Goal: Task Accomplishment & Management: Use online tool/utility

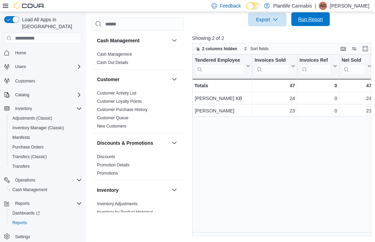
scroll to position [0, 23]
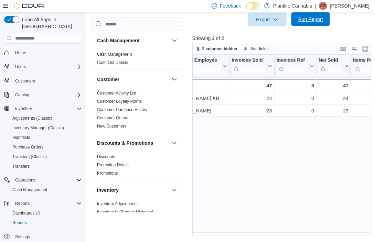
click at [322, 19] on span "Run Report" at bounding box center [310, 19] width 25 height 7
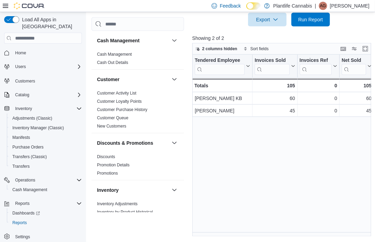
drag, startPoint x: 217, startPoint y: 178, endPoint x: 221, endPoint y: 175, distance: 4.9
click at [217, 178] on div "Tendered Employee Click to view column header actions Invoices Sold Click to vi…" at bounding box center [282, 146] width 181 height 182
drag, startPoint x: 207, startPoint y: 144, endPoint x: 231, endPoint y: 130, distance: 28.1
click at [207, 144] on div "Tendered Employee Click to view column header actions Invoices Sold Click to vi…" at bounding box center [282, 146] width 181 height 182
click at [211, 151] on div "Tendered Employee Click to view column header actions Invoices Sold Click to vi…" at bounding box center [282, 146] width 181 height 182
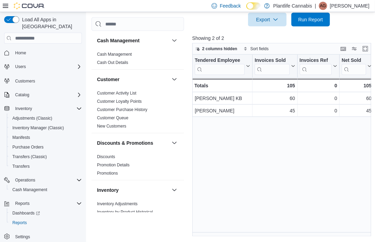
drag, startPoint x: 219, startPoint y: 232, endPoint x: 238, endPoint y: 232, distance: 19.6
click at [238, 232] on div "Tendered Employee Click to view column header actions Invoices Sold Click to vi…" at bounding box center [282, 146] width 181 height 182
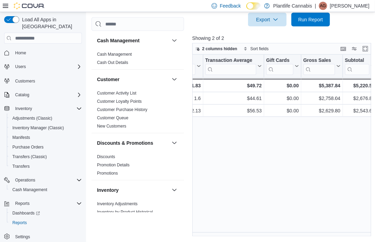
scroll to position [0, 290]
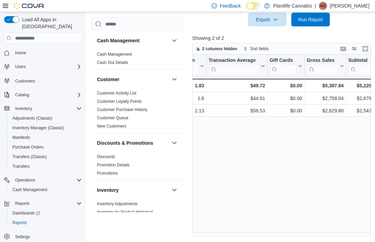
click at [208, 162] on div "Tendered Employee Click to view column header actions Invoices Sold Click to vi…" at bounding box center [282, 146] width 181 height 182
click at [216, 187] on div "Tendered Employee Click to view column header actions Invoices Sold Click to vi…" at bounding box center [282, 146] width 181 height 182
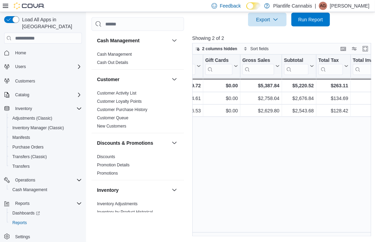
scroll to position [0, 386]
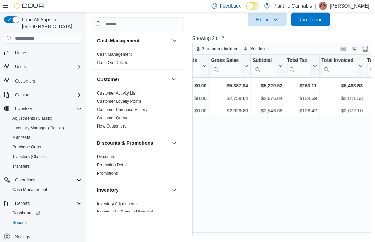
click at [214, 203] on div "Tendered Employee Click to view column header actions Invoices Sold Click to vi…" at bounding box center [282, 146] width 181 height 182
click at [217, 174] on div "Tendered Employee Click to view column header actions Invoices Sold Click to vi…" at bounding box center [282, 146] width 181 height 182
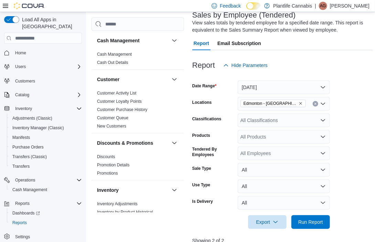
scroll to position [42, 0]
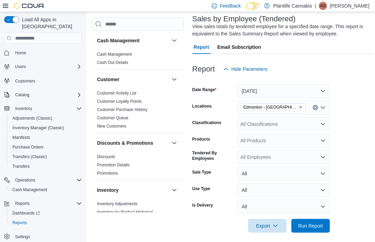
click at [277, 123] on div "All Classifications" at bounding box center [284, 124] width 92 height 14
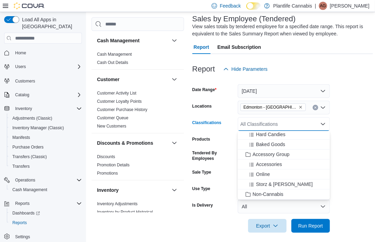
scroll to position [103, 0]
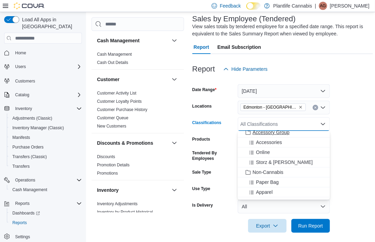
click at [281, 133] on span "Accessory Group" at bounding box center [271, 132] width 37 height 7
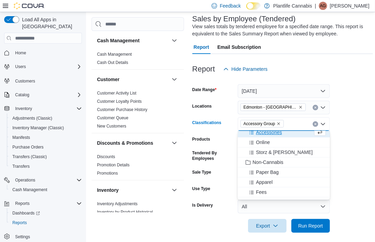
scroll to position [100, 0]
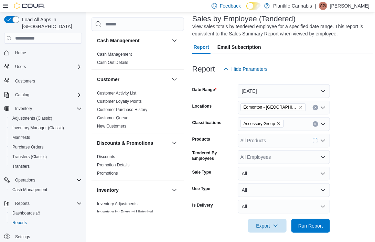
click at [317, 219] on div at bounding box center [282, 217] width 181 height 6
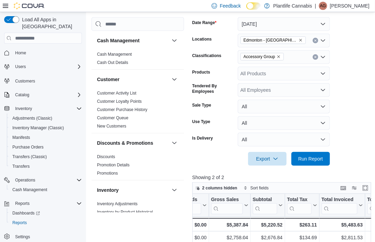
scroll to position [214, 0]
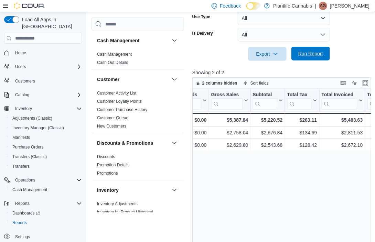
click at [313, 47] on span "Run Report" at bounding box center [311, 54] width 30 height 14
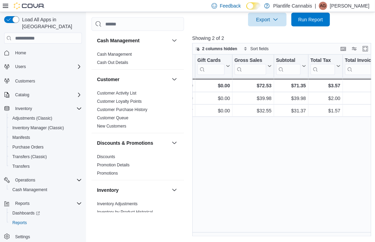
scroll to position [0, 366]
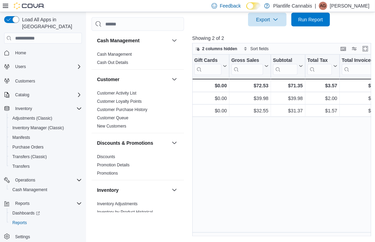
click at [198, 147] on div "Tendered Employee Click to view column header actions Invoices Sold Click to vi…" at bounding box center [282, 146] width 181 height 182
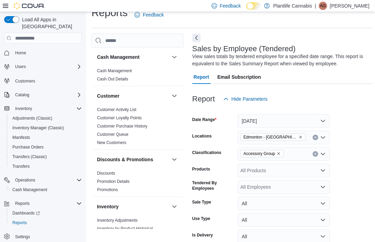
scroll to position [7, 0]
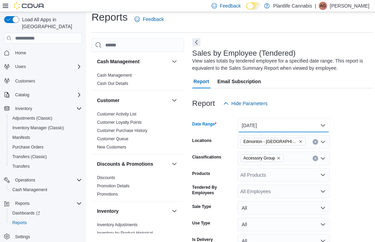
click at [272, 121] on button "[DATE]" at bounding box center [284, 126] width 92 height 14
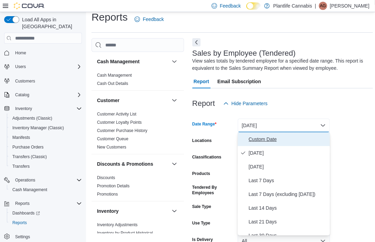
click at [269, 135] on span "Custom Date" at bounding box center [288, 139] width 78 height 8
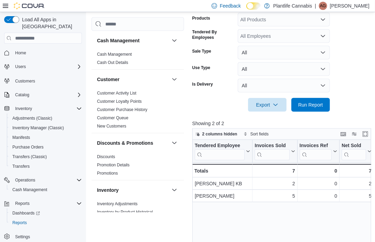
scroll to position [42, 0]
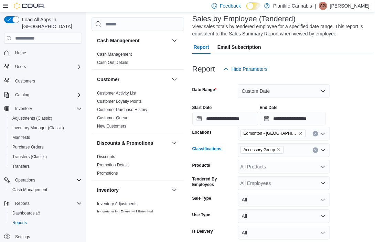
click at [277, 149] on icon "Remove Accessory Group from selection in this group" at bounding box center [279, 150] width 4 height 4
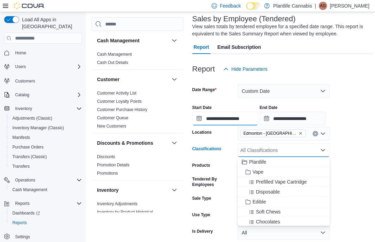
click at [246, 120] on input "**********" at bounding box center [225, 119] width 66 height 14
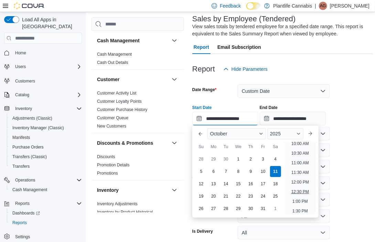
scroll to position [193, 0]
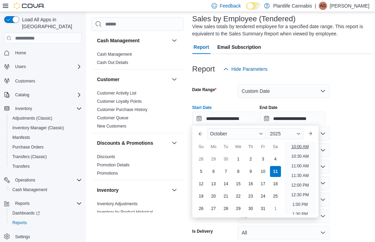
click at [299, 143] on li "10:00 AM" at bounding box center [300, 147] width 23 height 8
type input "**********"
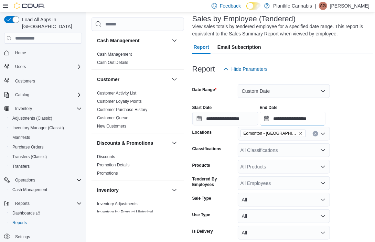
click at [322, 118] on input "**********" at bounding box center [293, 119] width 66 height 14
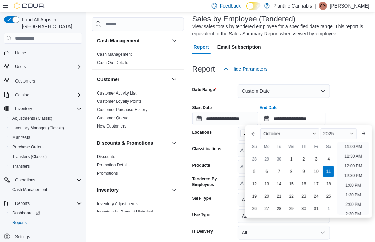
scroll to position [184, 0]
click at [358, 189] on ul "12:00 AM 12:30 AM 1:00 AM 1:30 AM 2:00 AM 2:30 AM 3:00 AM 3:30 AM 4:00 AM 4:30 …" at bounding box center [353, 178] width 31 height 73
click at [358, 193] on li "12:00 PM" at bounding box center [353, 194] width 23 height 8
type input "**********"
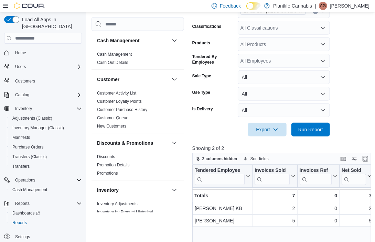
scroll to position [214, 0]
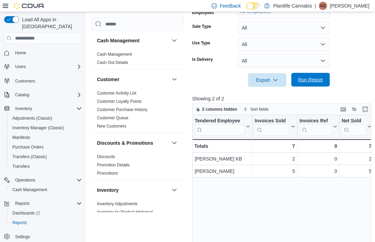
click at [301, 78] on span "Run Report" at bounding box center [310, 79] width 25 height 7
click at [278, 216] on div "Tendered Employee Click to view column header actions Invoices Sold Click to vi…" at bounding box center [282, 206] width 181 height 182
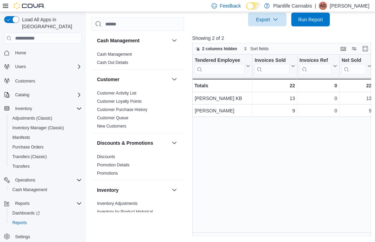
click at [206, 121] on div "Tendered Employee Click to view column header actions Invoices Sold Click to vi…" at bounding box center [282, 146] width 181 height 182
click at [195, 157] on div "Tendered Employee Click to view column header actions Invoices Sold Click to vi…" at bounding box center [282, 146] width 181 height 182
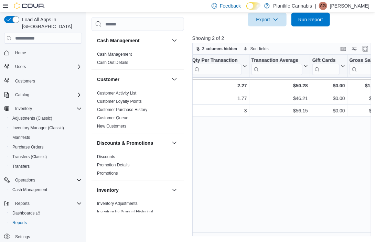
scroll to position [0, 263]
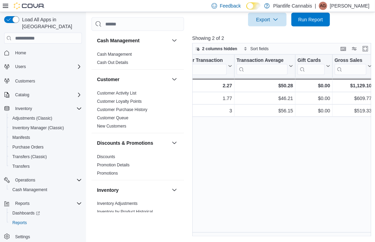
click at [208, 152] on div "Tendered Employee Click to view column header actions Invoices Sold Click to vi…" at bounding box center [282, 146] width 181 height 182
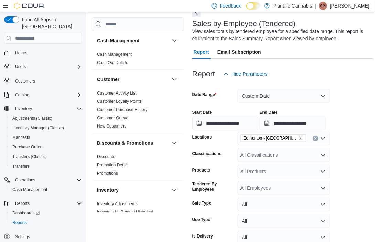
scroll to position [33, 0]
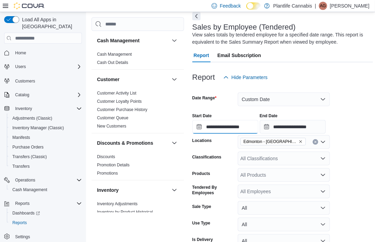
click at [241, 128] on input "**********" at bounding box center [225, 127] width 66 height 14
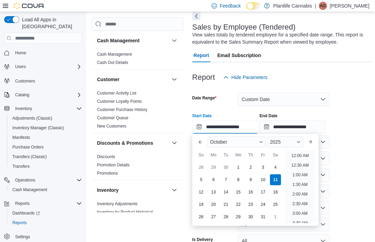
scroll to position [214, 0]
click at [304, 171] on li "12:00 PM" at bounding box center [300, 173] width 23 height 8
type input "**********"
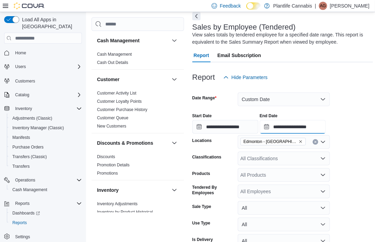
click at [319, 125] on input "**********" at bounding box center [293, 127] width 66 height 14
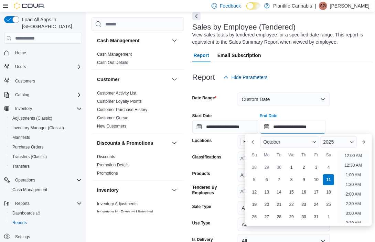
scroll to position [253, 0]
click at [357, 171] on li "2:00 PM" at bounding box center [353, 173] width 21 height 8
type input "**********"
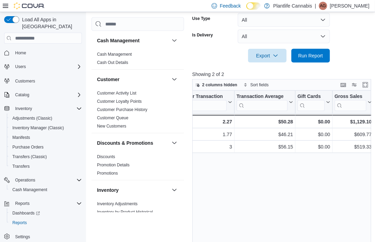
scroll to position [240, 0]
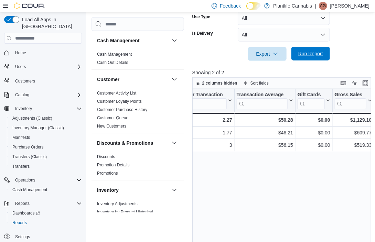
click at [312, 50] on span "Run Report" at bounding box center [311, 54] width 30 height 14
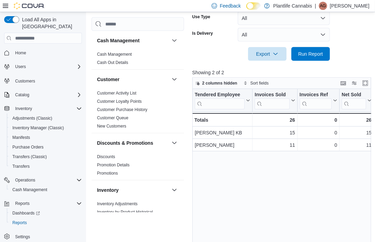
click at [210, 172] on div "Tendered Employee Click to view column header actions Invoices Sold Click to vi…" at bounding box center [282, 180] width 181 height 182
click at [206, 185] on div "Tendered Employee Click to view column header actions Invoices Sold Click to vi…" at bounding box center [282, 180] width 181 height 182
click at [205, 166] on div "Tendered Employee Click to view column header actions Invoices Sold Click to vi…" at bounding box center [282, 180] width 181 height 182
click at [205, 172] on div "Tendered Employee Click to view column header actions Invoices Sold Click to vi…" at bounding box center [282, 180] width 181 height 182
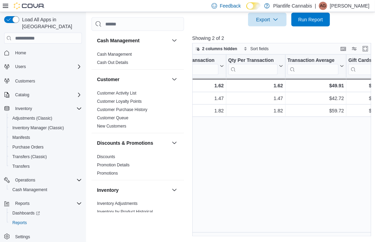
scroll to position [0, 216]
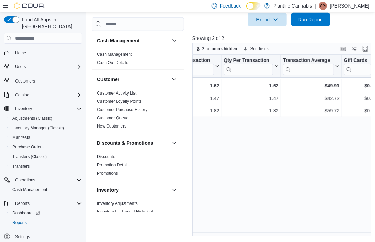
click at [214, 150] on div "Tendered Employee Click to view column header actions Invoices Sold Click to vi…" at bounding box center [282, 146] width 181 height 182
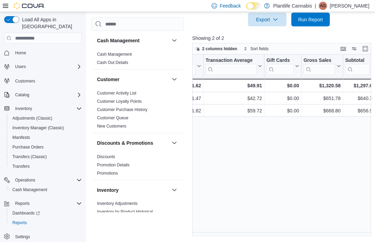
scroll to position [0, 297]
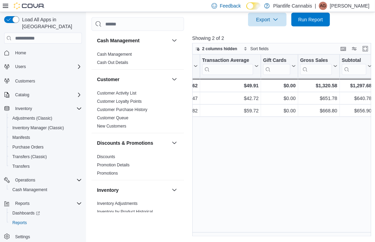
click at [203, 133] on div "Tendered Employee Click to view column header actions Invoices Sold Click to vi…" at bounding box center [282, 146] width 181 height 182
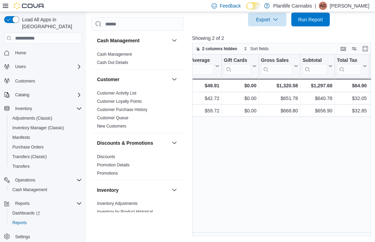
scroll to position [0, 338]
click at [216, 156] on div "Tendered Employee Click to view column header actions Invoices Sold Click to vi…" at bounding box center [282, 146] width 181 height 182
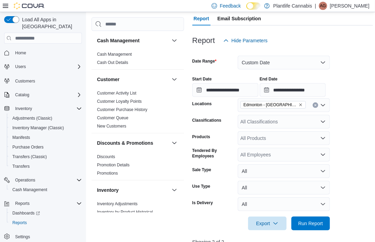
scroll to position [68, 0]
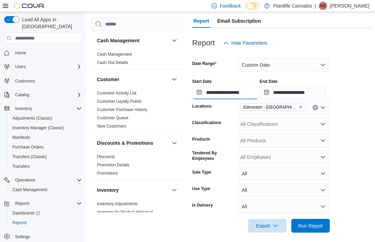
click at [245, 93] on input "**********" at bounding box center [225, 93] width 66 height 14
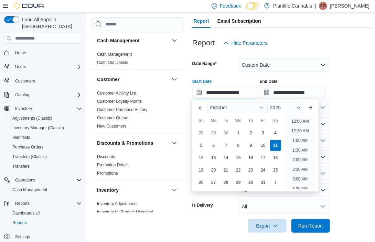
scroll to position [253, 0]
click at [301, 136] on li "2:00 PM" at bounding box center [300, 139] width 21 height 8
type input "**********"
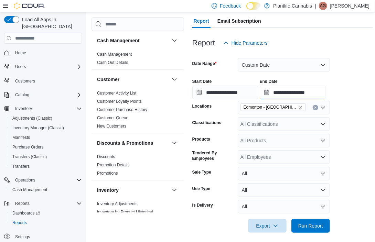
click at [314, 92] on input "**********" at bounding box center [293, 93] width 66 height 14
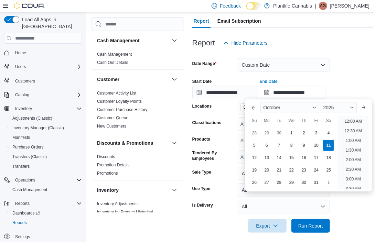
scroll to position [291, 0]
click at [355, 135] on li "4:00 PM" at bounding box center [353, 139] width 21 height 8
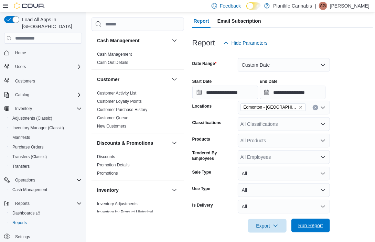
click at [315, 221] on span "Run Report" at bounding box center [311, 226] width 30 height 14
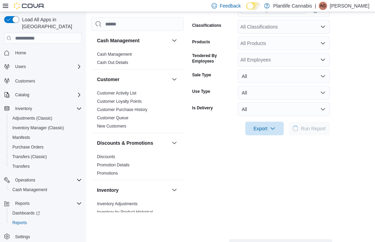
scroll to position [274, 0]
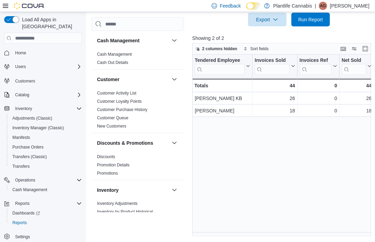
click at [313, 175] on div "Tendered Employee Click to view column header actions Invoices Sold Click to vi…" at bounding box center [282, 146] width 181 height 182
click at [220, 232] on div "Tendered Employee Click to view column header actions Invoices Sold Click to vi…" at bounding box center [282, 146] width 181 height 182
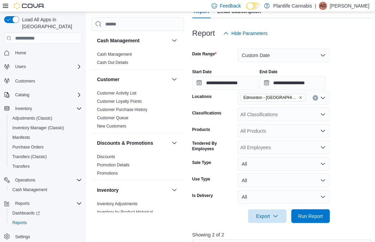
scroll to position [68, 0]
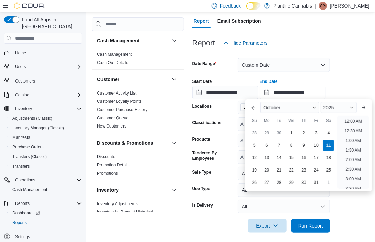
click at [318, 89] on input "**********" at bounding box center [293, 93] width 66 height 14
click at [356, 117] on li "5:00 PM" at bounding box center [353, 119] width 21 height 8
type input "**********"
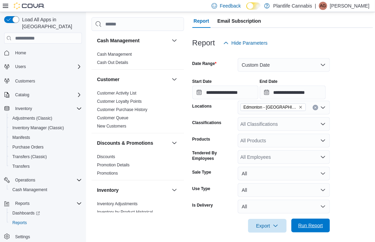
click at [315, 220] on span "Run Report" at bounding box center [311, 226] width 30 height 14
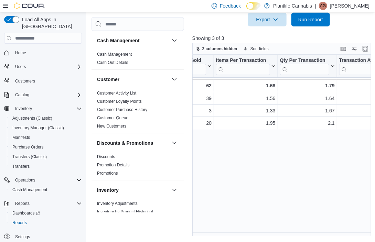
scroll to position [0, 161]
click at [205, 139] on div "Tendered Employee Click to view column header actions Invoices Sold Click to vi…" at bounding box center [282, 146] width 181 height 182
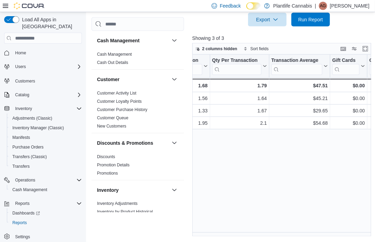
scroll to position [0, 230]
click at [205, 169] on div "Tendered Employee Click to view column header actions Invoices Sold Click to vi…" at bounding box center [282, 146] width 181 height 182
click at [203, 152] on div "Tendered Employee Click to view column header actions Invoices Sold Click to vi…" at bounding box center [282, 146] width 181 height 182
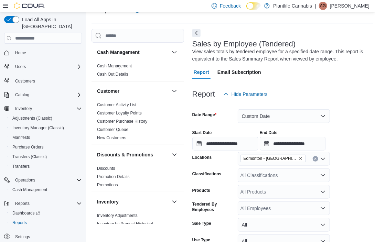
scroll to position [0, 0]
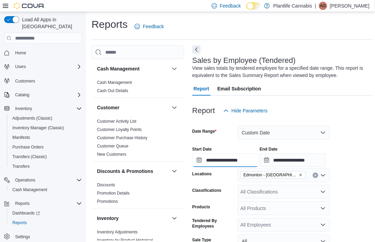
click at [239, 158] on input "**********" at bounding box center [225, 160] width 66 height 14
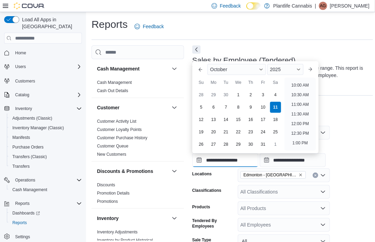
scroll to position [153, 0]
click at [301, 119] on li "10:00 AM" at bounding box center [300, 122] width 23 height 8
type input "**********"
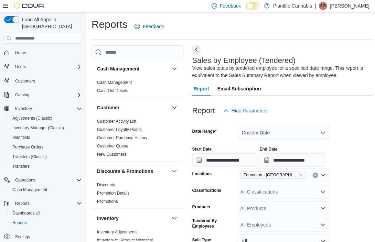
click at [351, 149] on div "**********" at bounding box center [282, 154] width 181 height 26
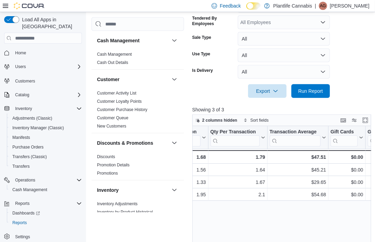
scroll to position [206, 0]
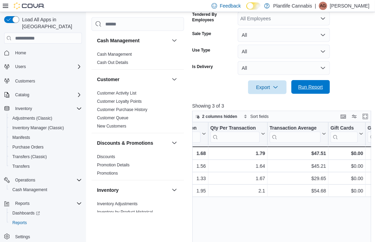
click at [300, 85] on span "Run Report" at bounding box center [310, 87] width 25 height 7
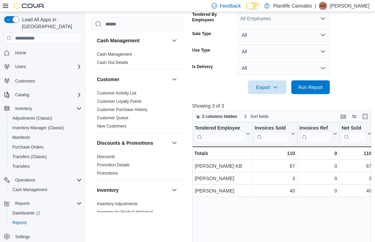
click at [239, 216] on div "Tendered Employee Click to view column header actions Invoices Sold Click to vi…" at bounding box center [282, 214] width 181 height 182
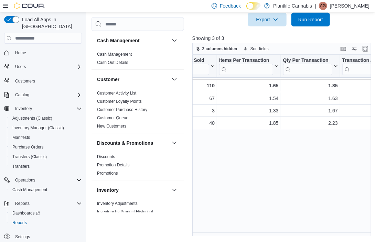
scroll to position [0, 158]
click at [211, 158] on div "Tendered Employee Click to view column header actions Invoices Sold Click to vi…" at bounding box center [282, 146] width 181 height 182
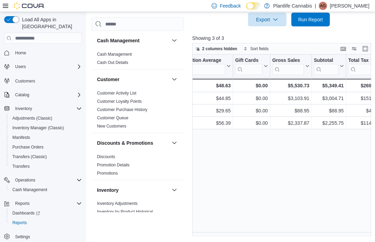
scroll to position [0, 333]
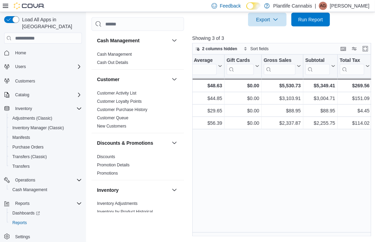
click at [201, 161] on div "Tendered Employee Click to view column header actions Invoices Sold Click to vi…" at bounding box center [282, 146] width 181 height 182
click at [202, 164] on div "Tendered Employee Click to view column header actions Invoices Sold Click to vi…" at bounding box center [282, 146] width 181 height 182
click at [209, 152] on div "Tendered Employee Click to view column header actions Invoices Sold Click to vi…" at bounding box center [282, 146] width 181 height 182
click at [208, 166] on div "Tendered Employee Click to view column header actions Invoices Sold Click to vi…" at bounding box center [282, 146] width 181 height 182
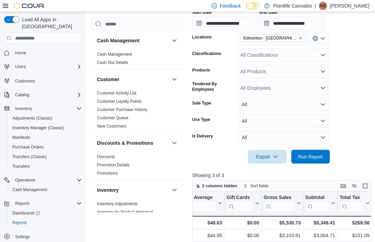
scroll to position [0, 0]
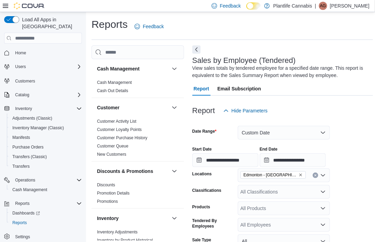
click at [274, 188] on div "All Classifications" at bounding box center [284, 192] width 92 height 14
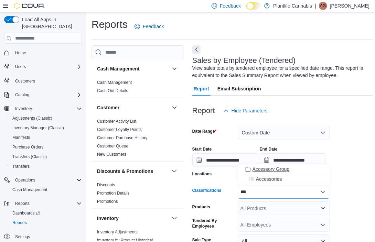
type input "***"
click at [273, 167] on span "Accessory Group" at bounding box center [271, 169] width 37 height 7
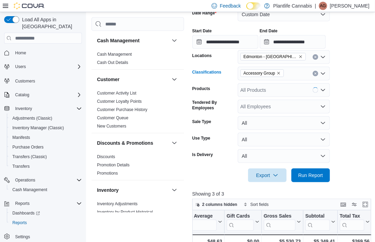
scroll to position [206, 0]
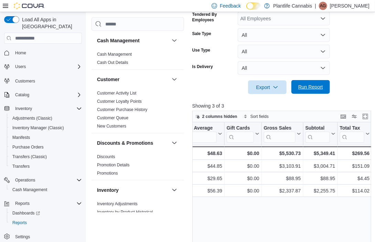
click at [315, 86] on span "Run Report" at bounding box center [310, 87] width 25 height 7
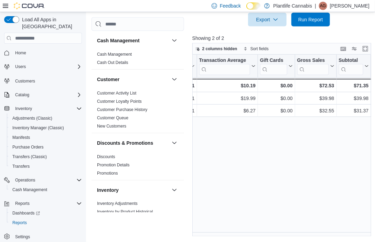
scroll to position [0, 312]
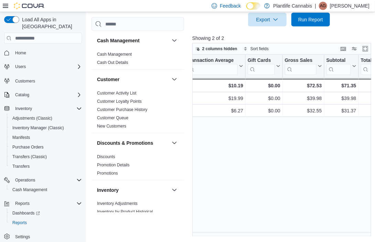
click at [204, 193] on div "Tendered Employee Click to view column header actions Invoices Sold Click to vi…" at bounding box center [282, 146] width 181 height 182
